Goal: Information Seeking & Learning: Understand process/instructions

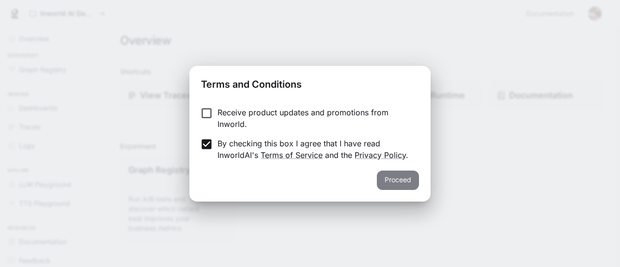
click at [392, 178] on button "Proceed" at bounding box center [398, 180] width 42 height 19
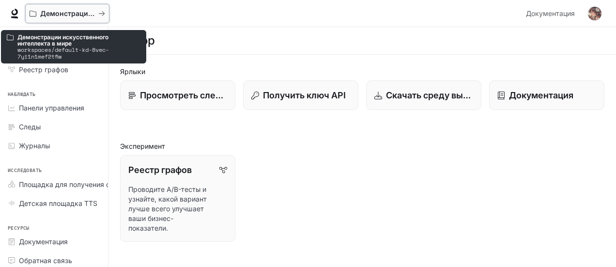
click at [43, 12] on font "Демонстрации искусственного интеллекта в мире" at bounding box center [128, 13] width 176 height 8
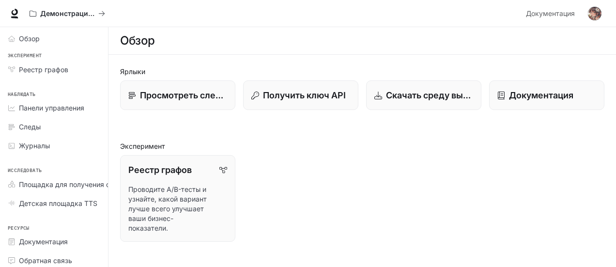
click at [598, 16] on img "button" at bounding box center [595, 14] width 14 height 14
click at [410, 101] on p "Скачать среду выполнения" at bounding box center [430, 95] width 88 height 13
click at [595, 13] on img "button" at bounding box center [595, 14] width 14 height 14
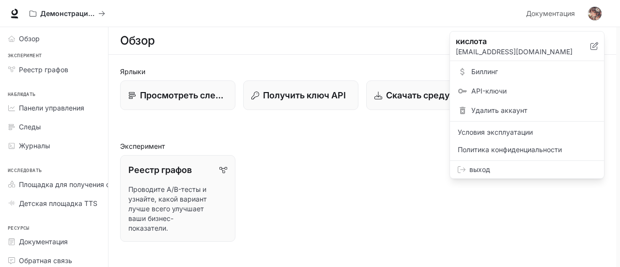
click at [403, 186] on div at bounding box center [310, 133] width 620 height 267
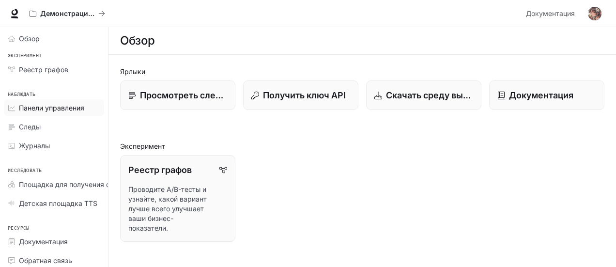
click at [56, 104] on font "Панели управления" at bounding box center [51, 108] width 65 height 8
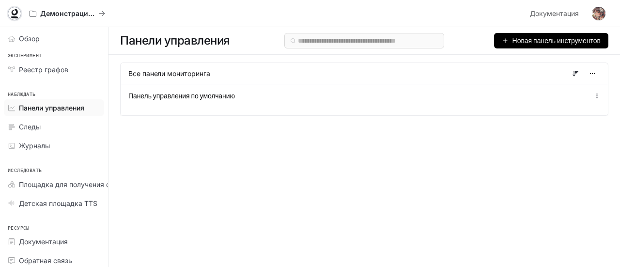
click at [13, 16] on icon at bounding box center [15, 14] width 10 height 10
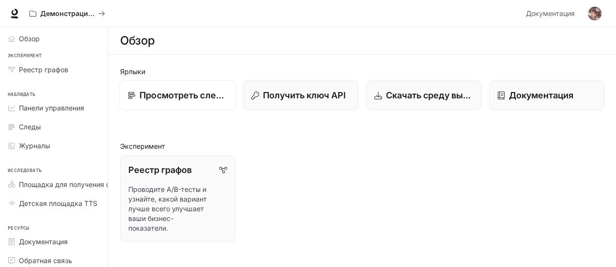
click at [199, 93] on font "Просмотреть следы" at bounding box center [184, 95] width 89 height 10
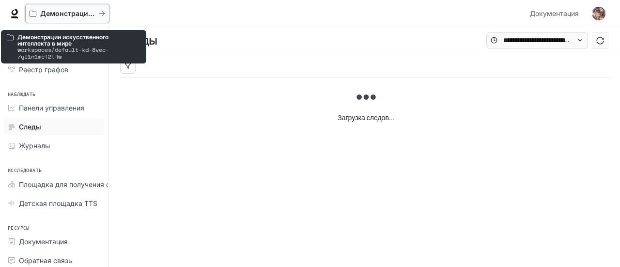
click at [48, 13] on font "Демонстрации искусственного интеллекта в мире" at bounding box center [128, 13] width 176 height 8
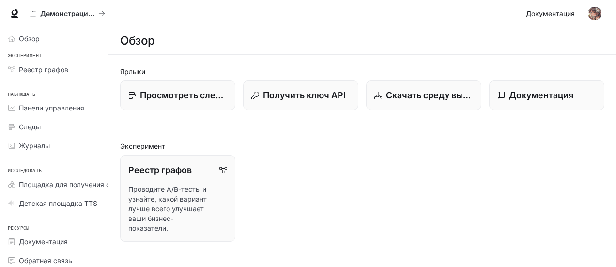
click at [573, 13] on font "Документация" at bounding box center [550, 13] width 49 height 8
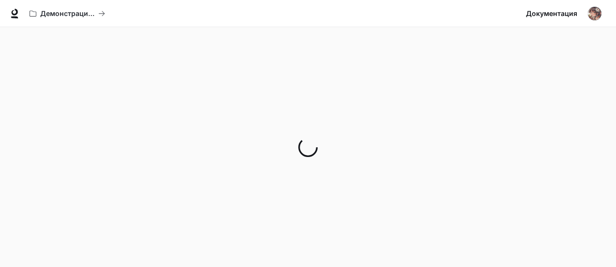
click at [590, 15] on img "button" at bounding box center [595, 14] width 14 height 14
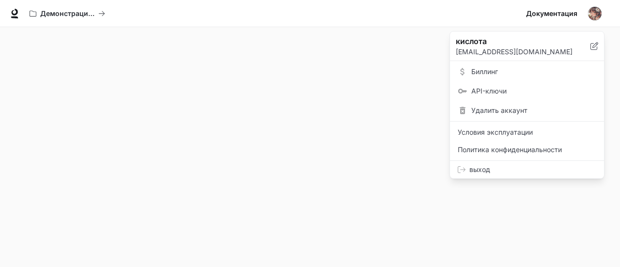
click at [322, 154] on div at bounding box center [310, 133] width 620 height 267
